Goal: Task Accomplishment & Management: Manage account settings

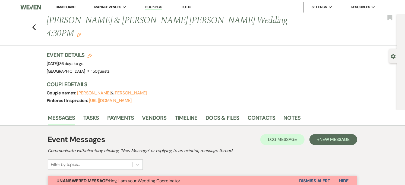
click at [71, 6] on link "Dashboard" at bounding box center [66, 7] width 20 height 5
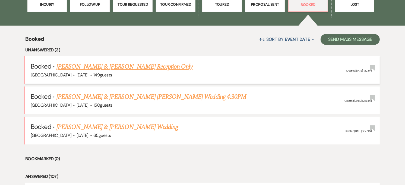
scroll to position [211, 0]
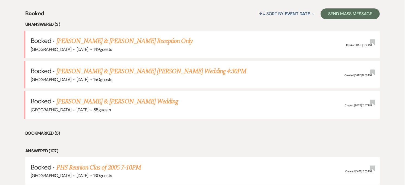
click at [259, 134] on li "Bookmarked (0)" at bounding box center [202, 133] width 355 height 7
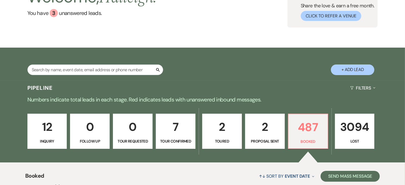
scroll to position [30, 0]
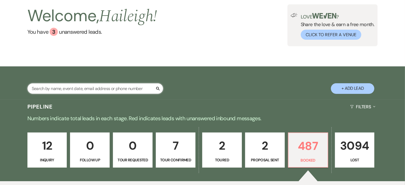
click at [113, 90] on input "text" at bounding box center [95, 88] width 136 height 11
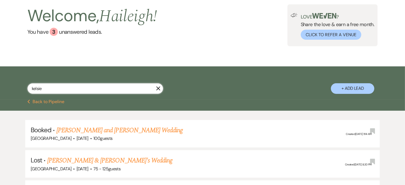
scroll to position [90, 0]
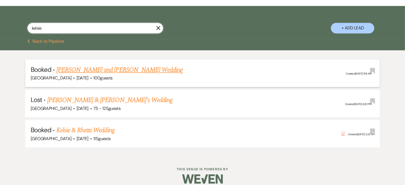
type input "kelsie"
click at [123, 70] on link "[PERSON_NAME] and [PERSON_NAME] Wedding" at bounding box center [120, 70] width 127 height 10
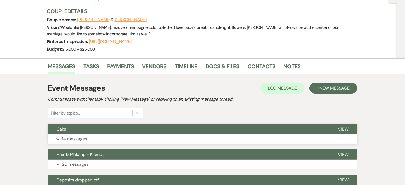
click at [151, 138] on button "Expand 14 messages" at bounding box center [203, 138] width 310 height 9
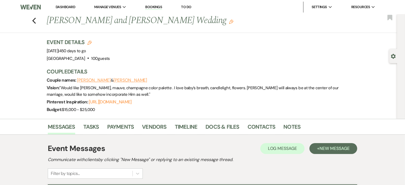
click at [64, 4] on li "Dashboard" at bounding box center [65, 7] width 25 height 11
click at [69, 7] on link "Dashboard" at bounding box center [66, 7] width 20 height 5
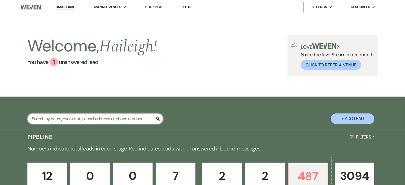
click at [86, 120] on input "text" at bounding box center [95, 118] width 136 height 11
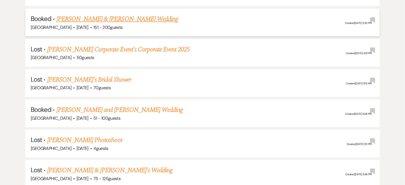
scroll to position [235, 0]
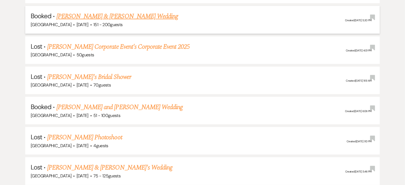
type input "grace"
click at [97, 105] on link "[PERSON_NAME] and [PERSON_NAME] Wedding" at bounding box center [120, 107] width 127 height 10
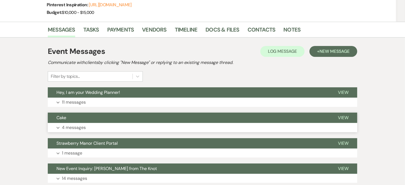
click at [98, 124] on button "Expand 4 messages" at bounding box center [203, 127] width 310 height 9
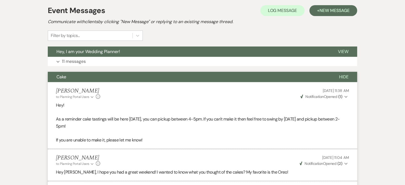
scroll to position [121, 0]
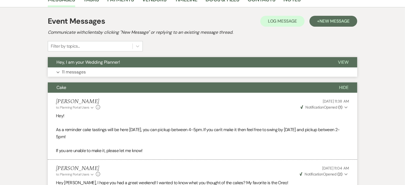
click at [101, 74] on button "Expand 11 messages" at bounding box center [203, 71] width 310 height 9
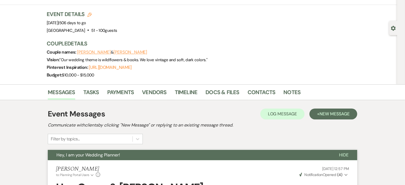
scroll to position [0, 0]
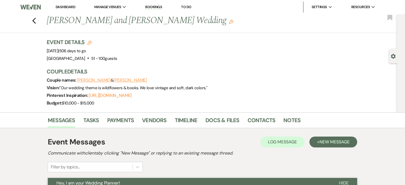
click at [68, 7] on link "Dashboard" at bounding box center [66, 7] width 20 height 5
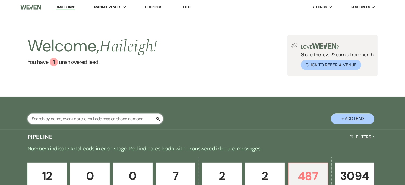
click at [67, 117] on input "text" at bounding box center [95, 118] width 136 height 11
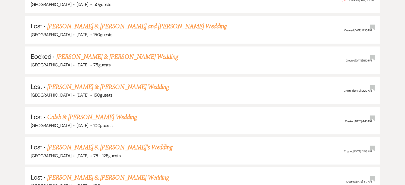
scroll to position [2144, 0]
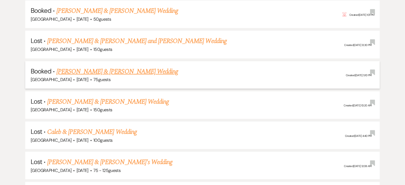
type input "mc"
click at [110, 67] on link "[PERSON_NAME] & [PERSON_NAME] Wedding" at bounding box center [118, 72] width 122 height 10
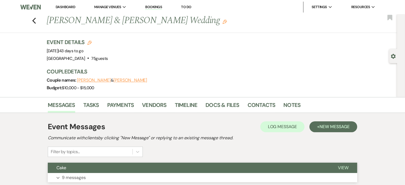
click at [74, 168] on button "Cake" at bounding box center [189, 168] width 282 height 10
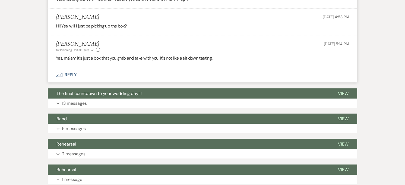
scroll to position [574, 0]
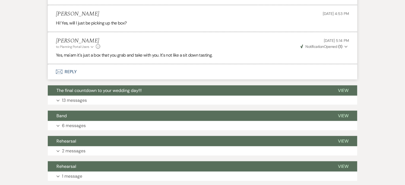
click at [90, 66] on button "Envelope Reply" at bounding box center [203, 71] width 310 height 15
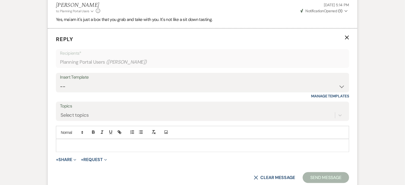
scroll to position [627, 0]
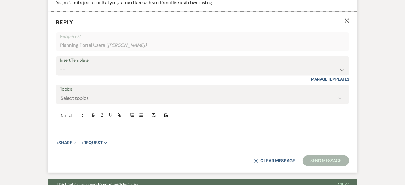
click at [108, 131] on p at bounding box center [202, 129] width 285 height 6
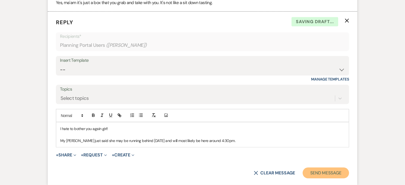
drag, startPoint x: 329, startPoint y: 172, endPoint x: 326, endPoint y: 171, distance: 3.0
click at [327, 171] on button "Send Message" at bounding box center [326, 172] width 46 height 11
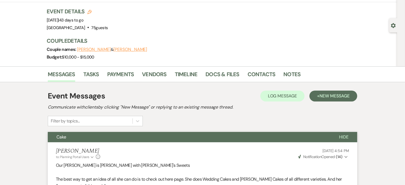
scroll to position [0, 0]
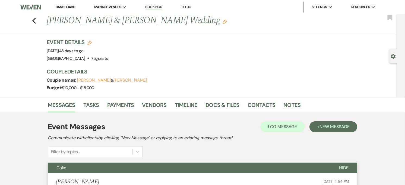
click at [61, 7] on link "Dashboard" at bounding box center [66, 7] width 20 height 5
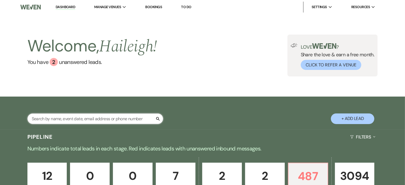
click at [92, 118] on input "text" at bounding box center [95, 118] width 136 height 11
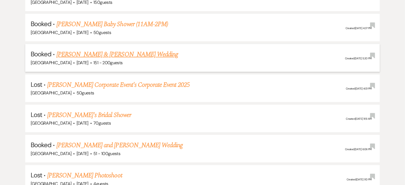
scroll to position [211, 0]
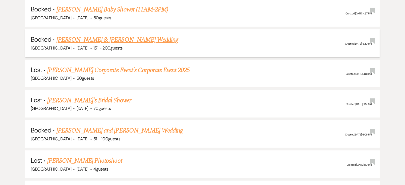
type input "grace"
click at [134, 130] on link "[PERSON_NAME] and [PERSON_NAME] Wedding" at bounding box center [120, 131] width 127 height 10
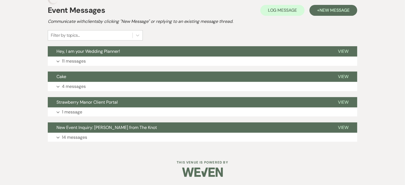
scroll to position [132, 0]
click at [111, 82] on button "Expand 4 messages" at bounding box center [203, 86] width 310 height 9
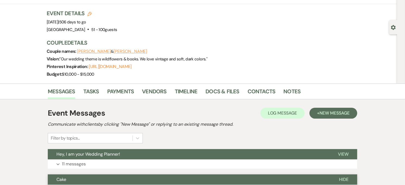
scroll to position [11, 0]
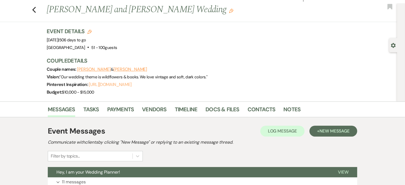
click at [111, 82] on link "https://pin.it/5ITRmIiU2" at bounding box center [110, 85] width 43 height 6
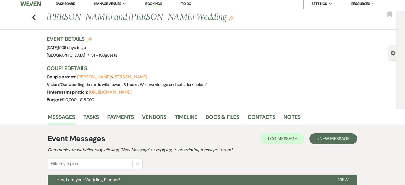
scroll to position [0, 0]
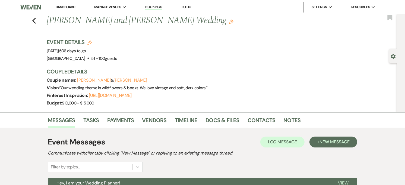
click at [67, 7] on link "Dashboard" at bounding box center [66, 7] width 20 height 5
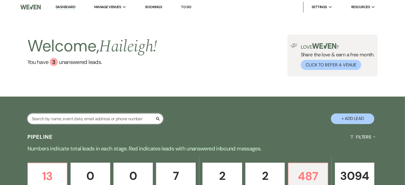
click at [76, 116] on input "text" at bounding box center [95, 118] width 136 height 11
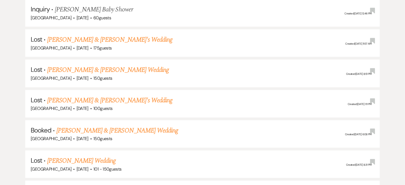
scroll to position [211, 0]
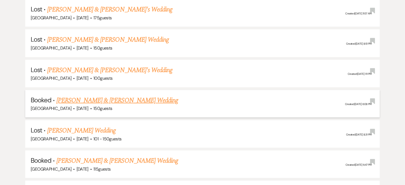
type input "emily green"
click at [113, 96] on link "[PERSON_NAME] & [PERSON_NAME] Wedding" at bounding box center [118, 100] width 122 height 10
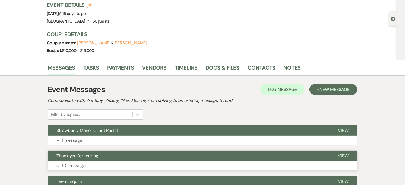
scroll to position [60, 0]
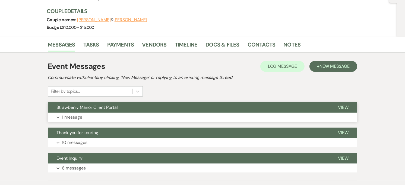
click at [99, 107] on span "Strawberry Manor Client Portal" at bounding box center [87, 107] width 61 height 6
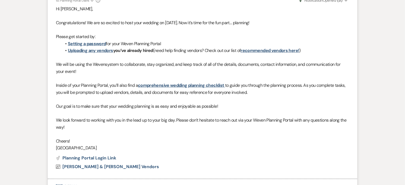
scroll to position [78, 0]
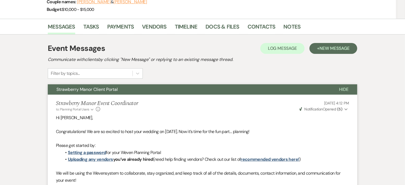
click at [105, 85] on button "Strawberry Manor Client Portal" at bounding box center [189, 89] width 283 height 10
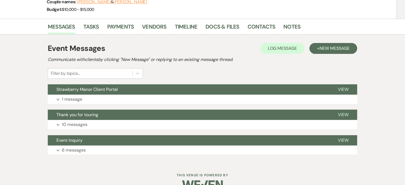
scroll to position [0, 0]
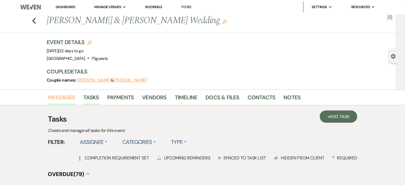
click at [64, 99] on link "Messages" at bounding box center [61, 99] width 27 height 12
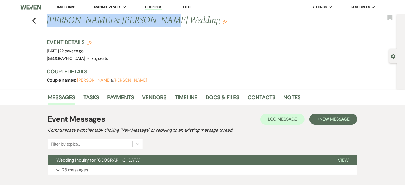
drag, startPoint x: 49, startPoint y: 23, endPoint x: 145, endPoint y: 24, distance: 95.9
click at [145, 24] on h1 "[PERSON_NAME] & [PERSON_NAME] Wedding Edit" at bounding box center [168, 20] width 243 height 13
copy h1 "[PERSON_NAME] & [PERSON_NAME]"
click at [71, 6] on link "Dashboard" at bounding box center [66, 7] width 20 height 5
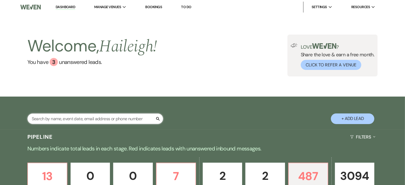
click at [84, 120] on input "text" at bounding box center [95, 118] width 136 height 11
paste input "[PERSON_NAME] & [PERSON_NAME]"
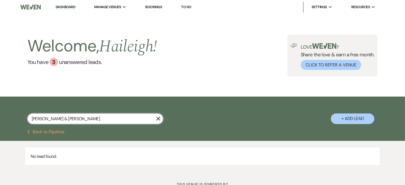
type input "[PERSON_NAME] & [PERSON_NAME]"
click at [158, 118] on use "button" at bounding box center [158, 119] width 4 height 4
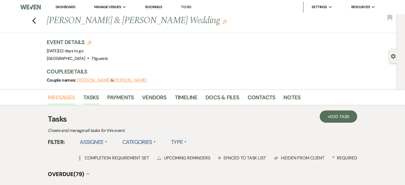
click at [68, 96] on link "Messages" at bounding box center [61, 99] width 27 height 12
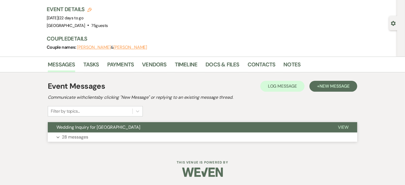
click at [124, 134] on button "Expand 28 messages" at bounding box center [203, 136] width 310 height 9
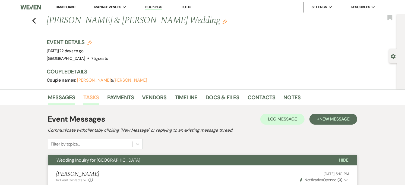
click at [83, 97] on link "Tasks" at bounding box center [91, 99] width 16 height 12
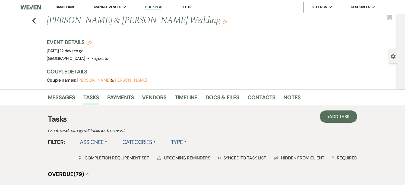
click at [394, 55] on use "button" at bounding box center [393, 56] width 5 height 5
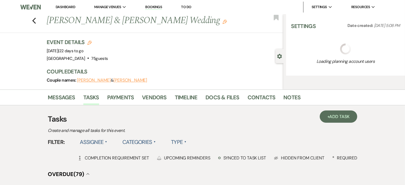
select select "2"
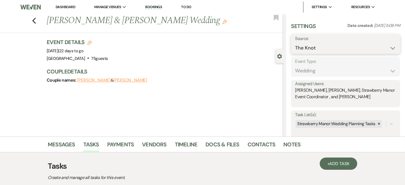
click at [388, 50] on select "Weven Venue Website Instagram Facebook Pinterest Google The Knot Wedding Wire H…" at bounding box center [345, 48] width 101 height 11
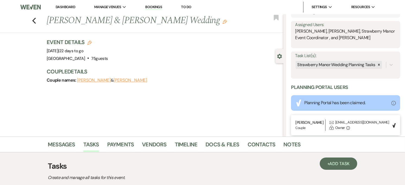
scroll to position [60, 0]
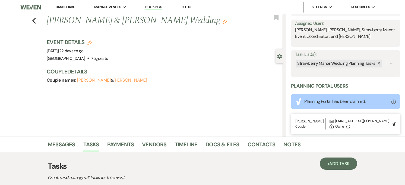
click at [228, 67] on div "Event Details Edit Event Date: Saturday, October 11th, 2025 | 22 days to go Ven…" at bounding box center [165, 63] width 237 height 51
click at [281, 57] on use "button" at bounding box center [280, 56] width 5 height 5
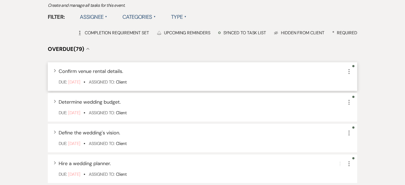
scroll to position [181, 0]
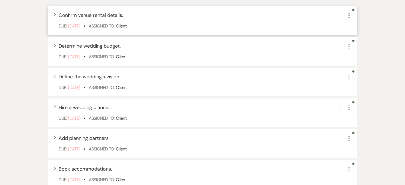
click at [348, 13] on icon "More" at bounding box center [349, 15] width 7 height 7
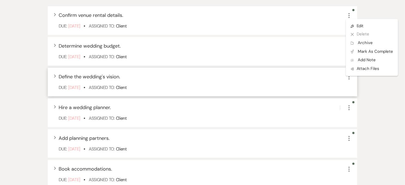
scroll to position [30, 0]
